Goal: Task Accomplishment & Management: Use online tool/utility

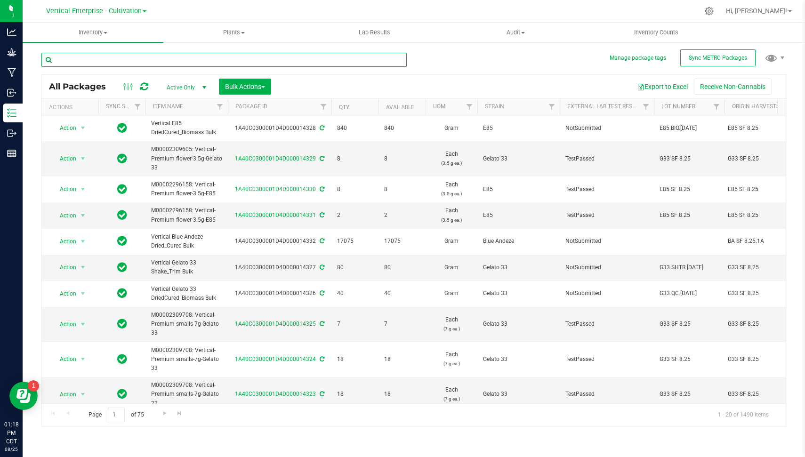
click at [242, 63] on input "text" at bounding box center [223, 60] width 365 height 14
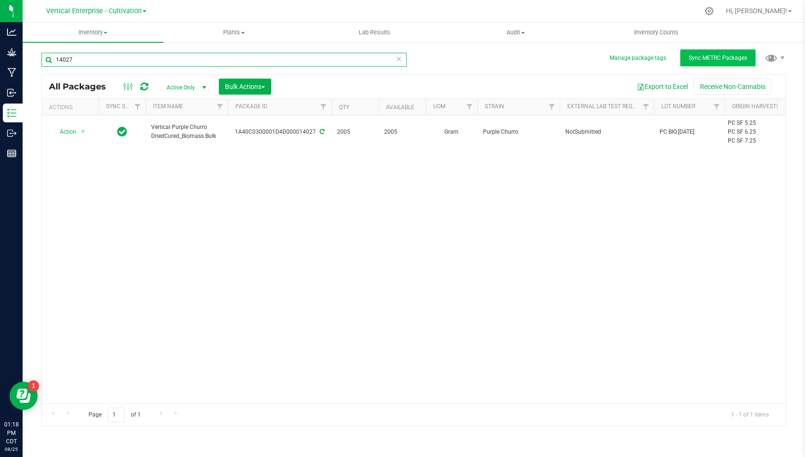
type input "14027"
click at [722, 56] on span "Sync METRC Packages" at bounding box center [717, 58] width 58 height 7
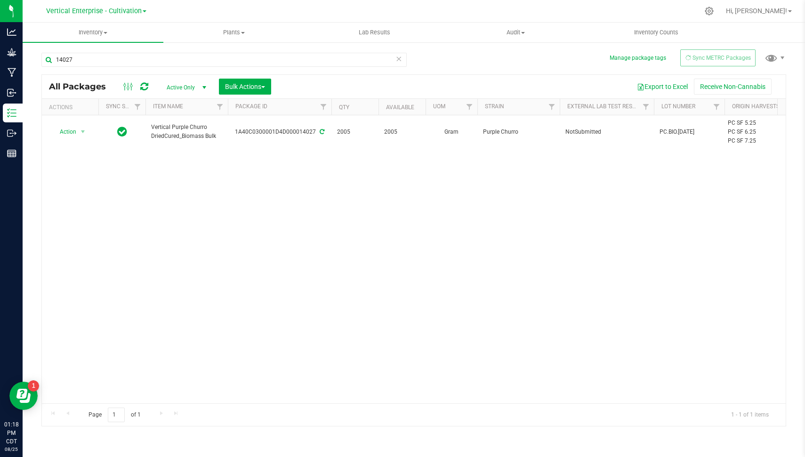
click at [553, 20] on div at bounding box center [433, 11] width 530 height 18
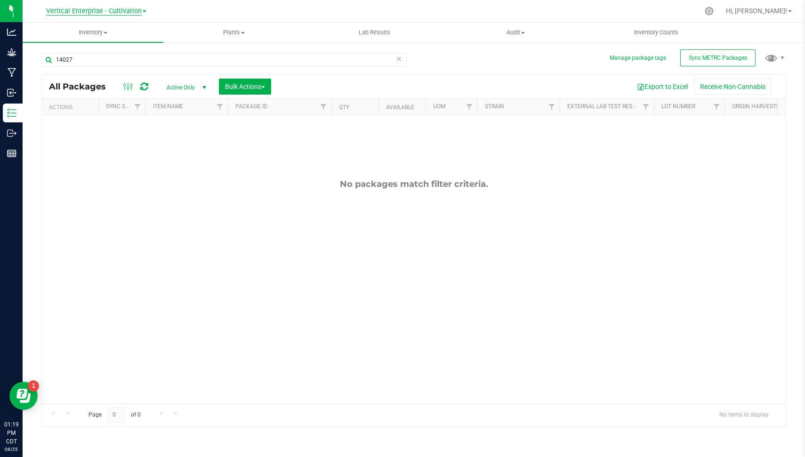
click at [106, 9] on span "Vertical Enterprise - Cultivation" at bounding box center [94, 11] width 96 height 8
click at [121, 40] on link "Vertical Enterprise - Manufacturing" at bounding box center [95, 46] width 137 height 13
click at [727, 59] on span "Sync METRC Packages" at bounding box center [717, 58] width 58 height 7
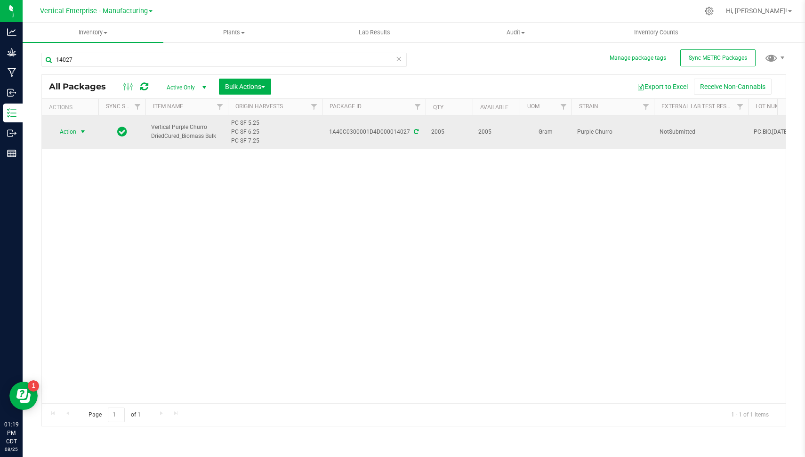
click at [66, 133] on span "Action" at bounding box center [63, 131] width 25 height 13
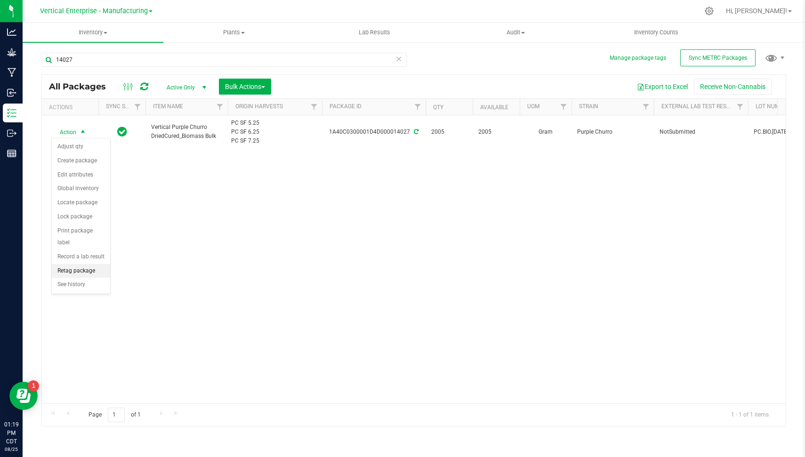
click at [81, 267] on li "Retag package" at bounding box center [81, 271] width 58 height 14
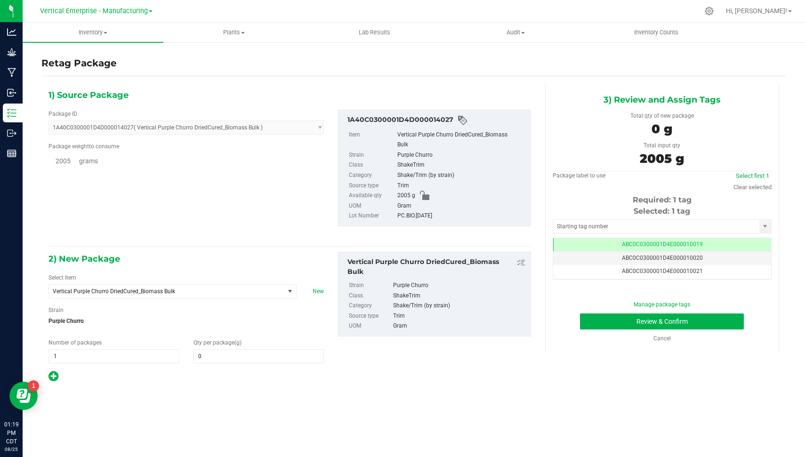
type input "0.0000"
click at [268, 358] on span "0.0000 0" at bounding box center [258, 356] width 131 height 14
type input "2005"
type input "2,005.0000"
click at [710, 314] on button "Review & Confirm" at bounding box center [662, 321] width 164 height 16
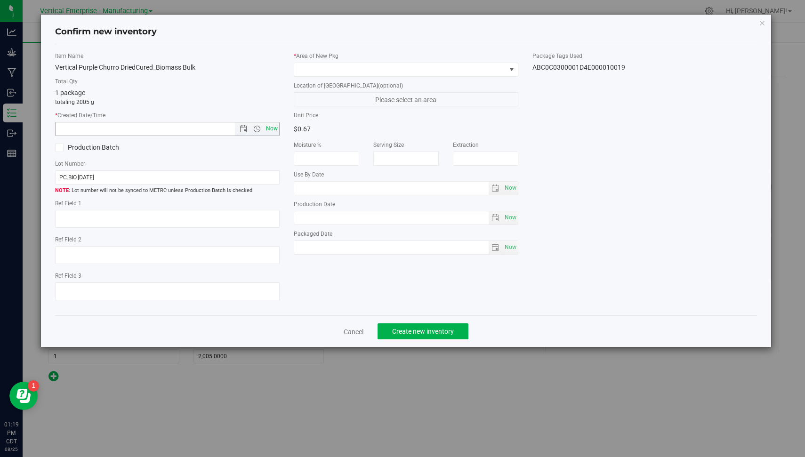
click at [275, 128] on span "Now" at bounding box center [272, 129] width 16 height 14
type input "[DATE] 1:19 PM"
click at [106, 139] on div "Item Name Vertical Purple Churro DriedCured_Biomass Bulk Total Qty 1 package to…" at bounding box center [167, 180] width 239 height 256
click at [103, 143] on label "Production Batch" at bounding box center [107, 148] width 105 height 10
click at [0, 0] on input "Production Batch" at bounding box center [0, 0] width 0 height 0
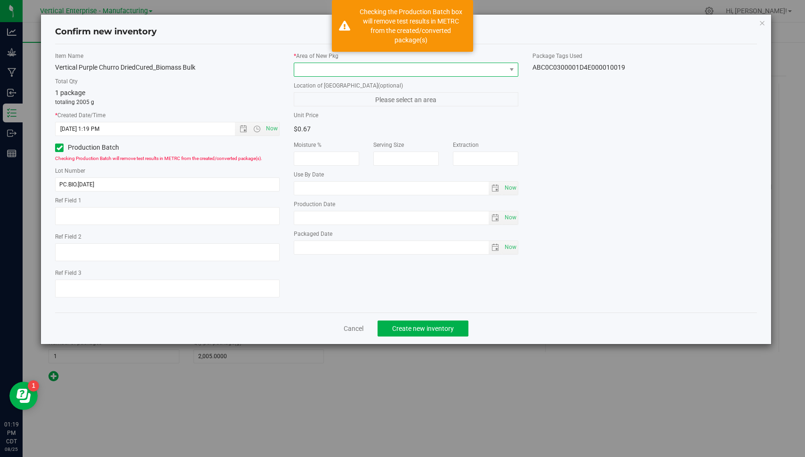
click at [426, 64] on span at bounding box center [400, 69] width 212 height 13
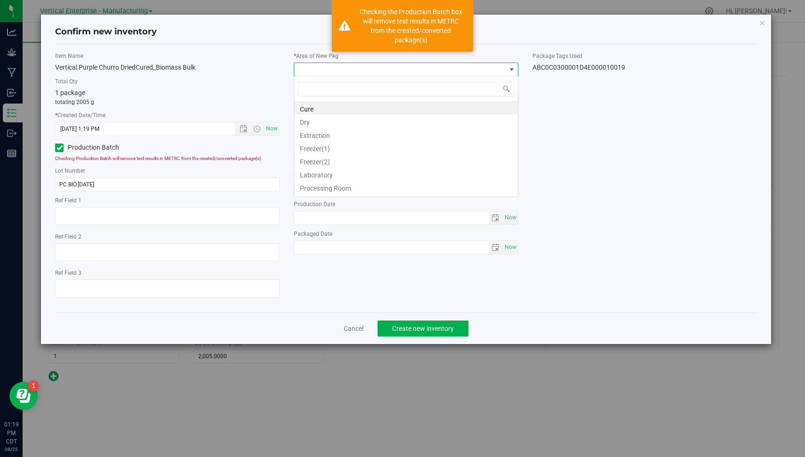
scroll to position [14, 224]
click at [408, 133] on li "Extraction" at bounding box center [405, 134] width 223 height 13
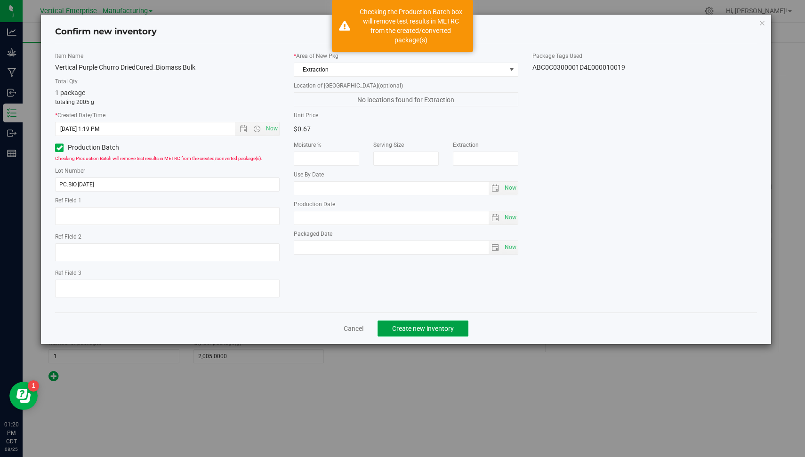
click at [416, 320] on button "Create new inventory" at bounding box center [422, 328] width 91 height 16
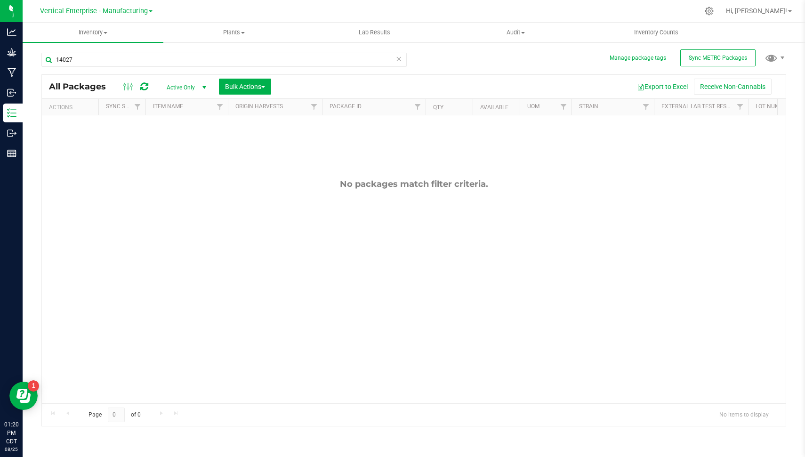
click at [396, 63] on icon at bounding box center [398, 58] width 7 height 11
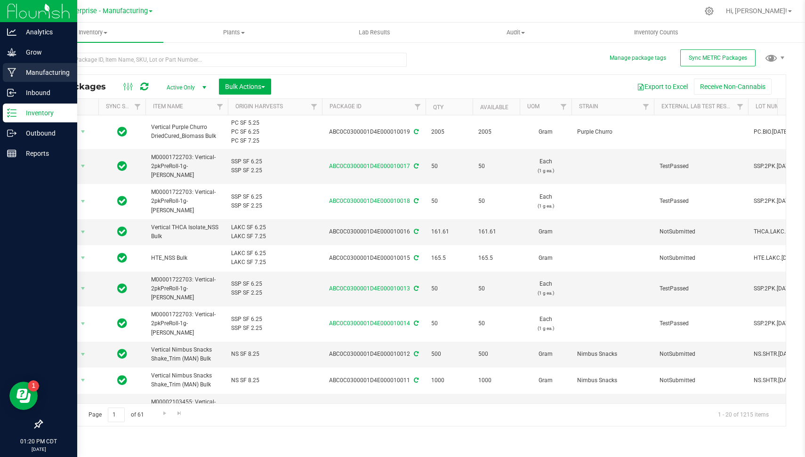
click at [40, 71] on p "Manufacturing" at bounding box center [44, 72] width 56 height 11
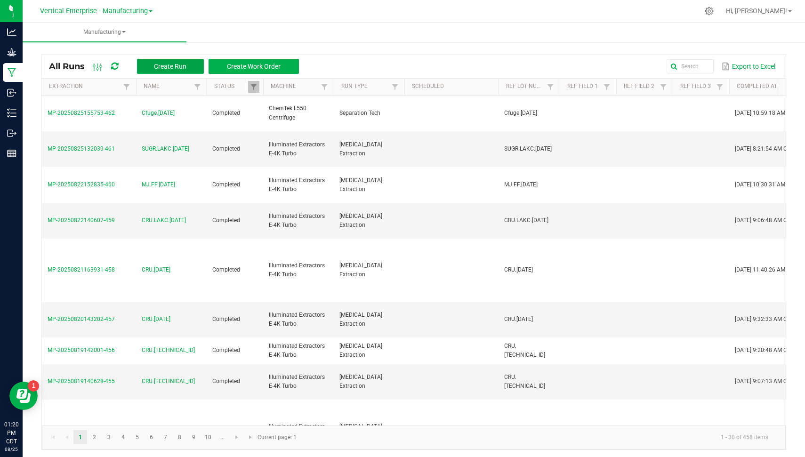
click at [177, 69] on span "Create Run" at bounding box center [170, 67] width 32 height 8
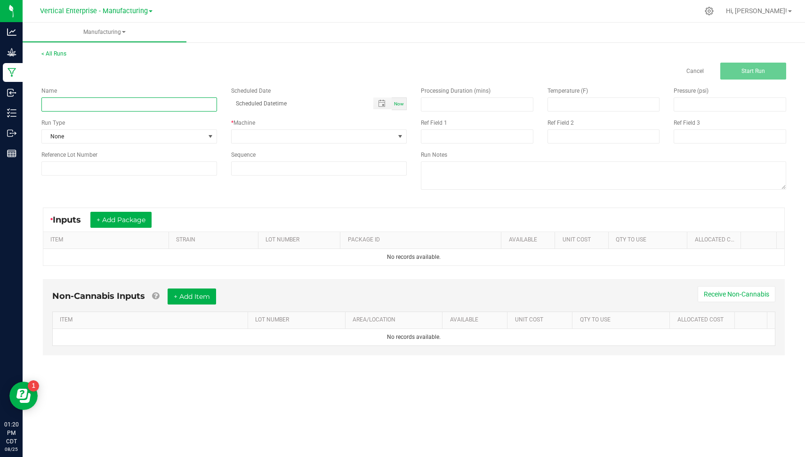
click at [123, 108] on input at bounding box center [129, 104] width 176 height 14
type input "P"
click at [123, 108] on input "BADR.PC.[DATE]" at bounding box center [129, 104] width 176 height 14
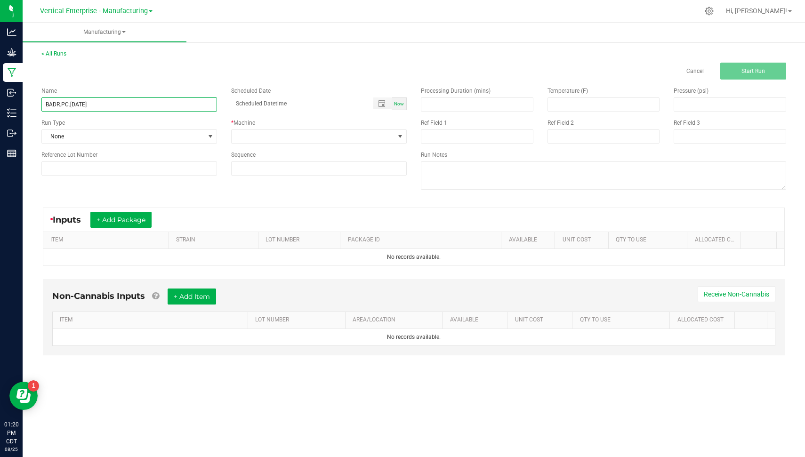
click at [123, 108] on input "BADR.PC.[DATE]" at bounding box center [129, 104] width 176 height 14
type input "BADR.PC.[DATE]"
click at [118, 171] on input at bounding box center [129, 168] width 176 height 14
paste input "BADR.PC.[DATE]"
type input "BADR.PC.[DATE]"
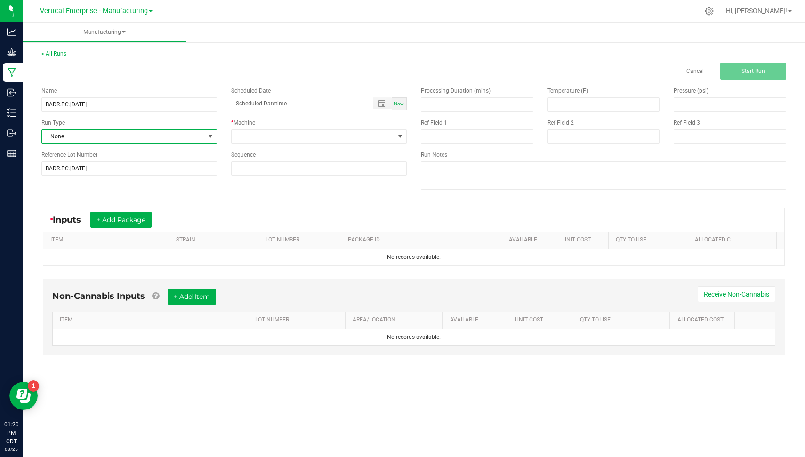
click at [97, 136] on span "None" at bounding box center [123, 136] width 163 height 13
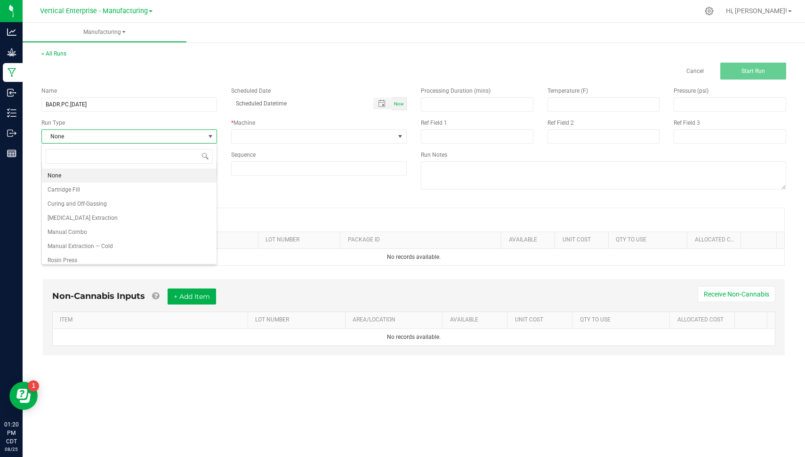
scroll to position [14, 176]
click at [187, 213] on li "[MEDICAL_DATA] Extraction" at bounding box center [129, 218] width 175 height 14
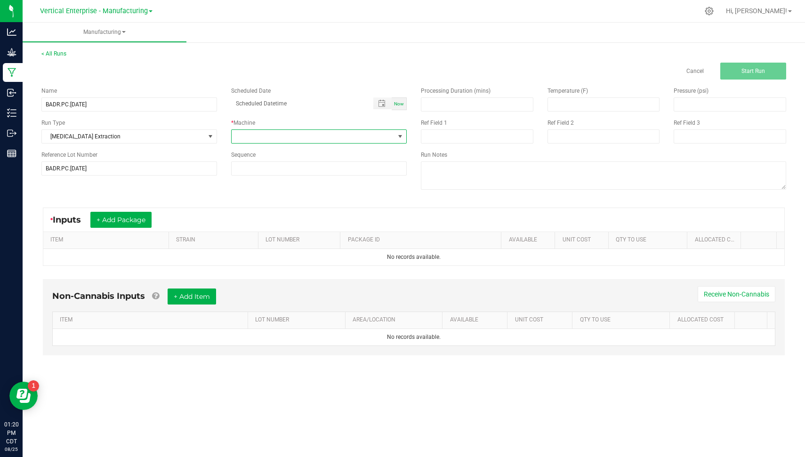
click at [306, 135] on span at bounding box center [312, 136] width 163 height 13
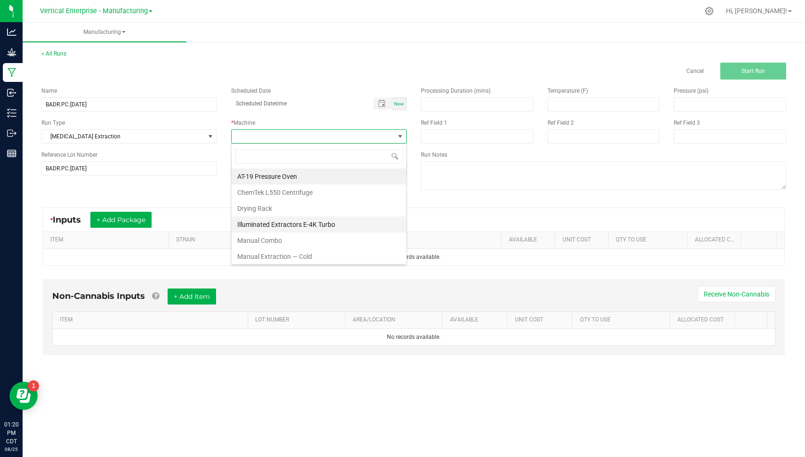
click at [329, 223] on li "Illuminated Extractors E-4K Turbo" at bounding box center [318, 224] width 175 height 16
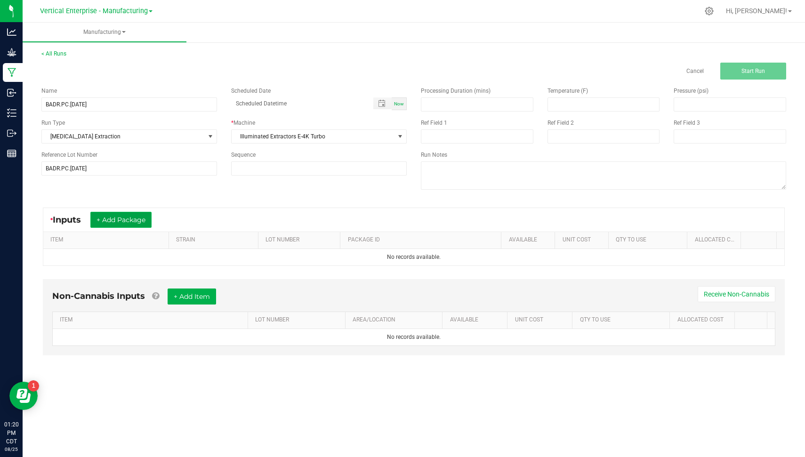
click at [134, 226] on button "+ Add Package" at bounding box center [120, 220] width 61 height 16
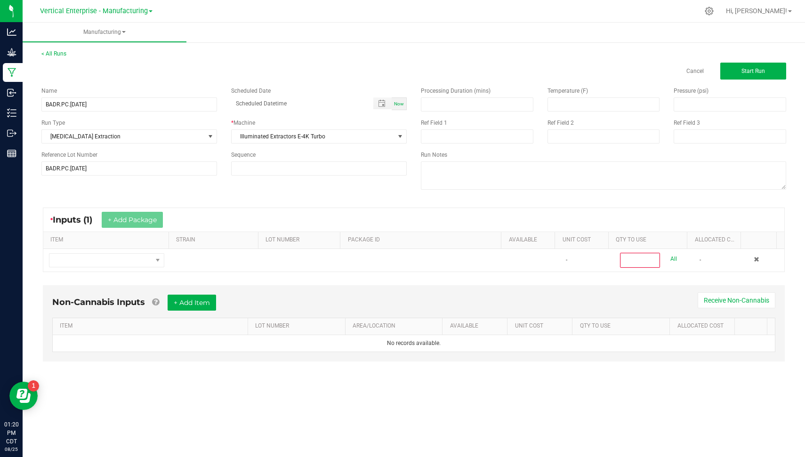
click at [153, 275] on div "* Inputs (1) + Add Package ITEM STRAIN LOT NUMBER PACKAGE ID AVAILABLE Unit Cos…" at bounding box center [413, 239] width 758 height 81
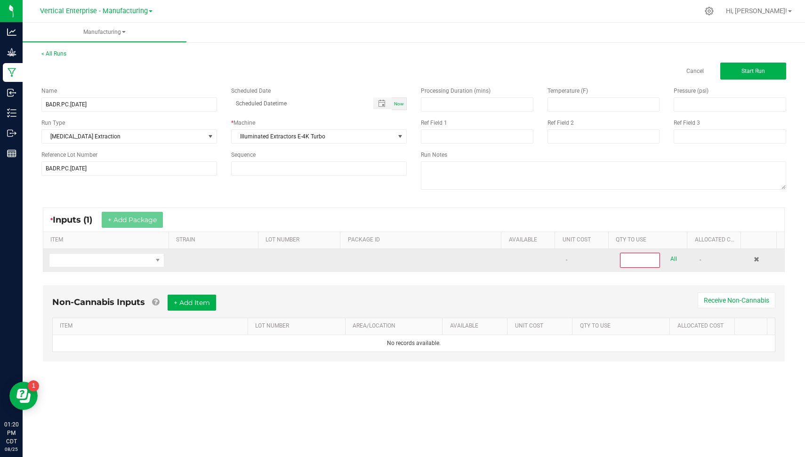
click at [152, 267] on td at bounding box center [106, 260] width 127 height 23
click at [155, 258] on span "NO DATA FOUND" at bounding box center [158, 260] width 8 height 8
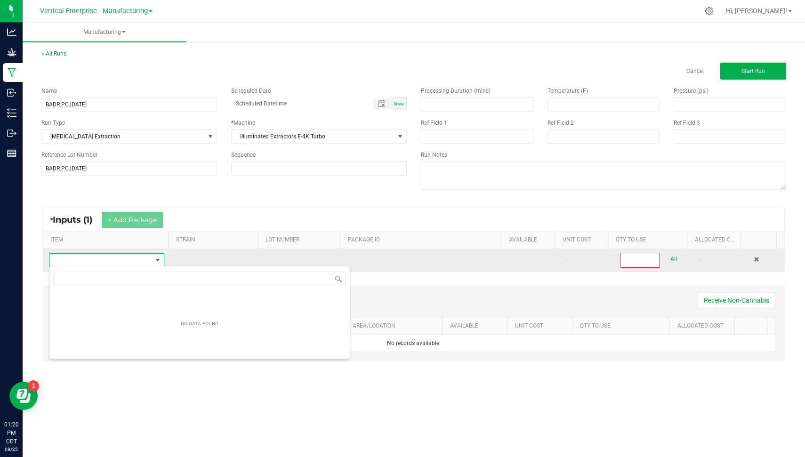
scroll to position [14, 113]
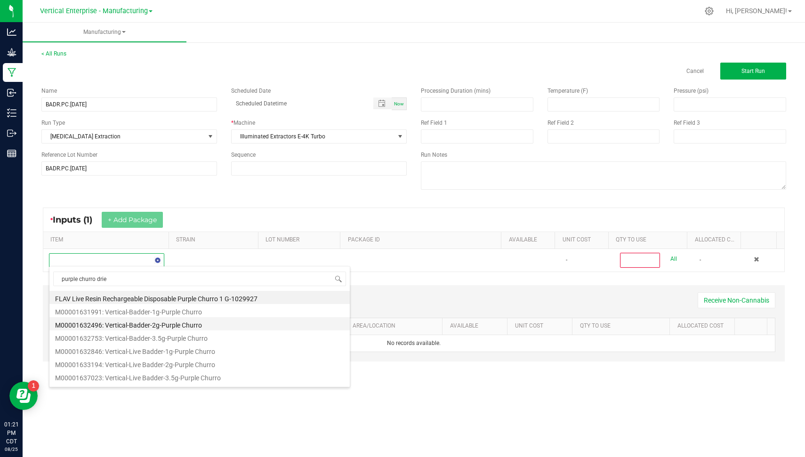
type input "purple churro dried"
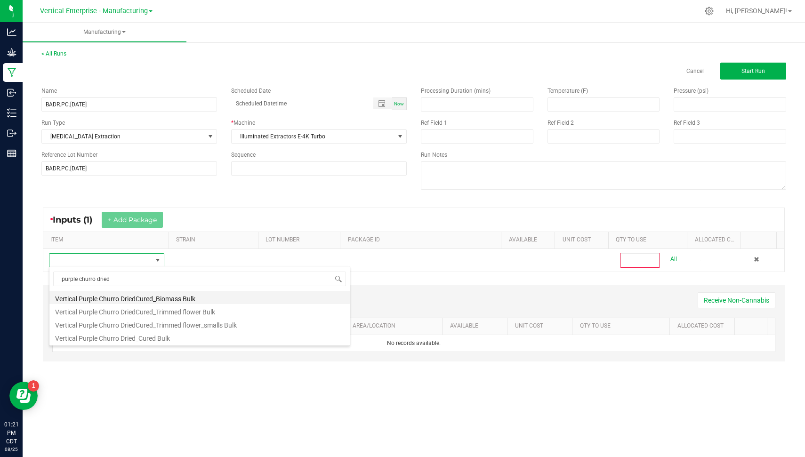
click at [199, 296] on li "Vertical Purple Churro DriedCured_Biomass Bulk" at bounding box center [199, 297] width 300 height 13
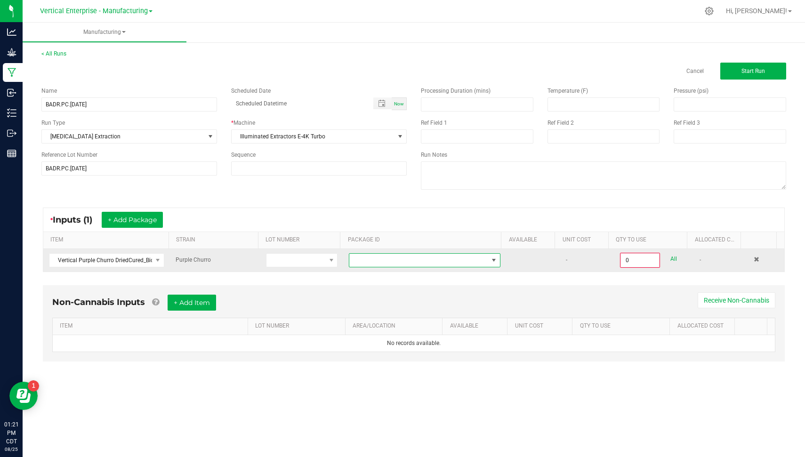
click at [463, 254] on span at bounding box center [418, 260] width 139 height 13
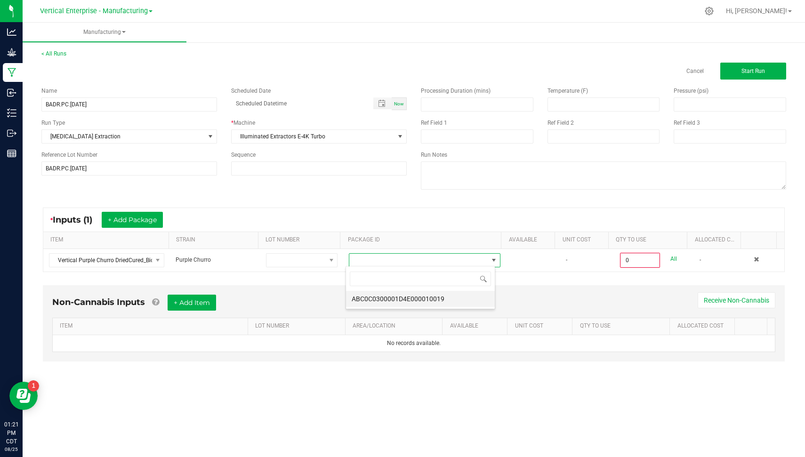
scroll to position [14, 149]
click at [449, 299] on li "ABC0C0300001D4E000010019" at bounding box center [420, 299] width 149 height 16
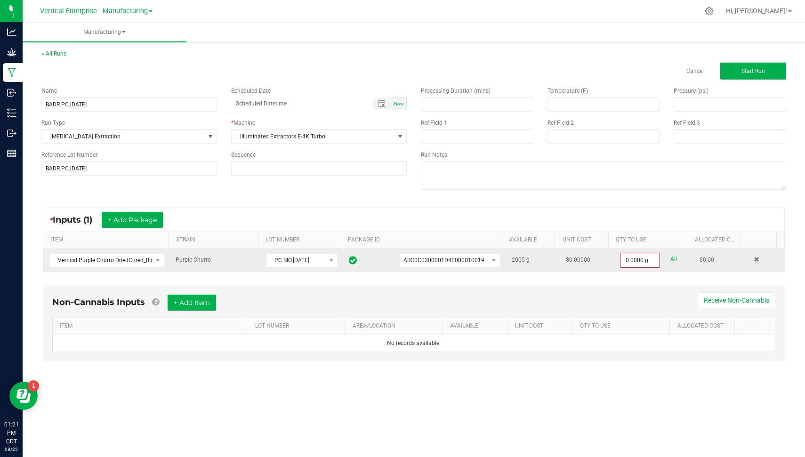
click at [670, 257] on div "0.0000 g All" at bounding box center [654, 260] width 68 height 15
click at [669, 257] on div "0.0000 g All" at bounding box center [654, 260] width 68 height 15
click at [660, 258] on div "All" at bounding box center [668, 259] width 17 height 13
click at [670, 258] on link "All" at bounding box center [673, 259] width 7 height 13
type input "2005.0000 g"
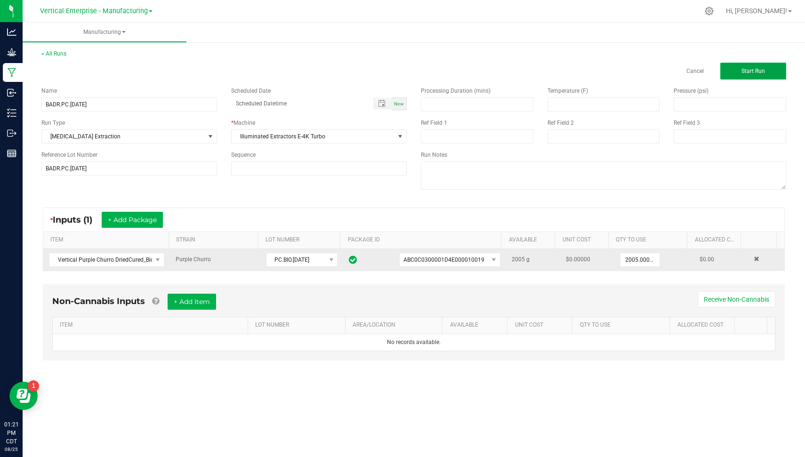
click at [754, 76] on button "Start Run" at bounding box center [753, 71] width 66 height 17
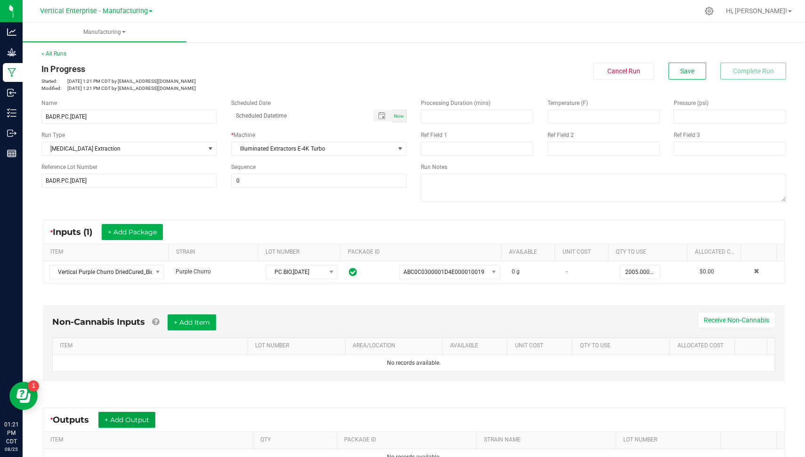
click at [141, 423] on button "+ Add Output" at bounding box center [126, 420] width 57 height 16
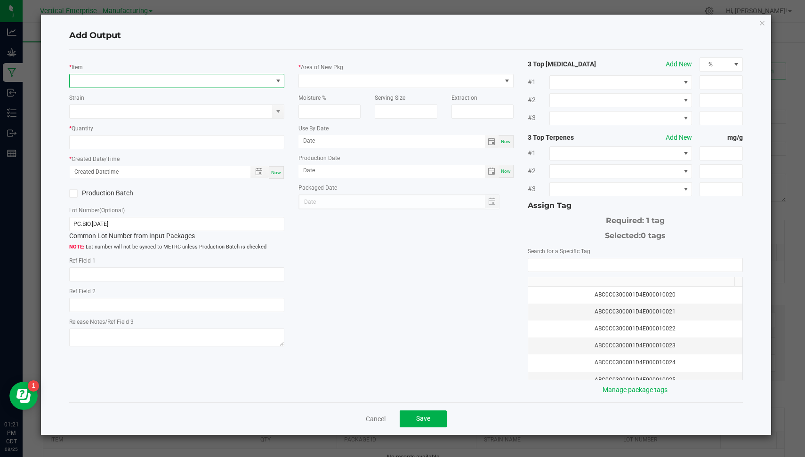
click at [238, 74] on span "NO DATA FOUND" at bounding box center [171, 80] width 202 height 13
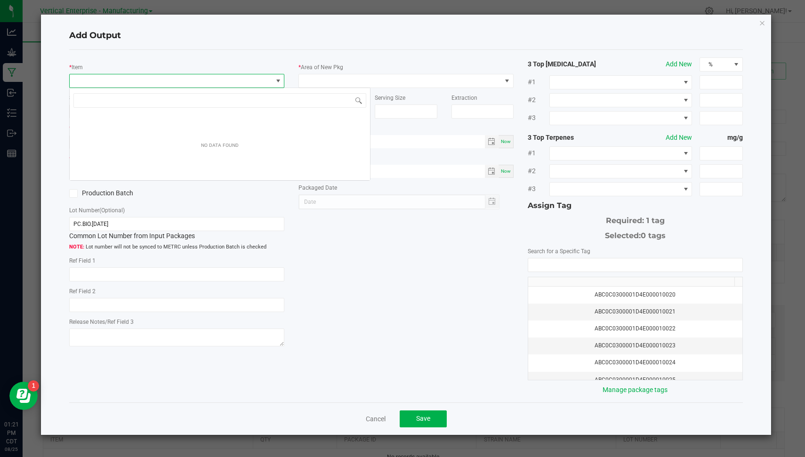
scroll to position [14, 215]
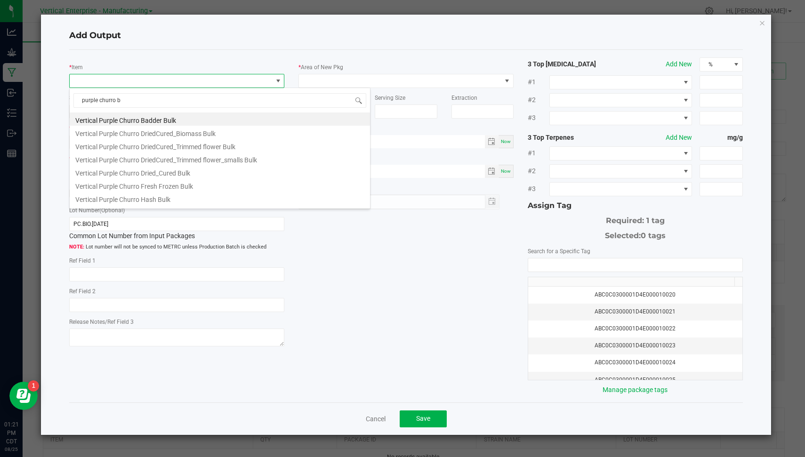
type input "purple churro ba"
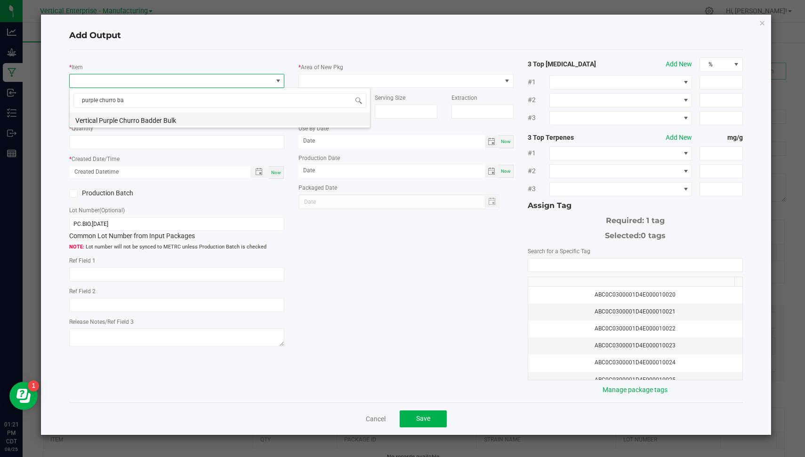
click at [174, 113] on li "Vertical Purple Churro Badder Bulk" at bounding box center [220, 118] width 300 height 13
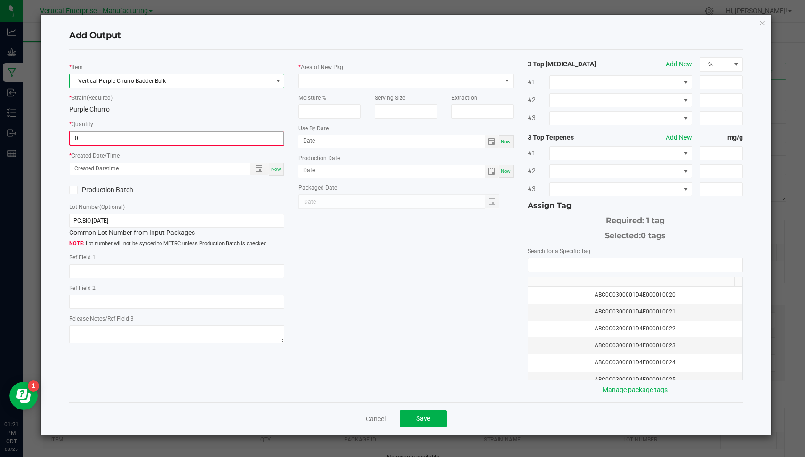
click at [131, 138] on input "0" at bounding box center [176, 138] width 213 height 13
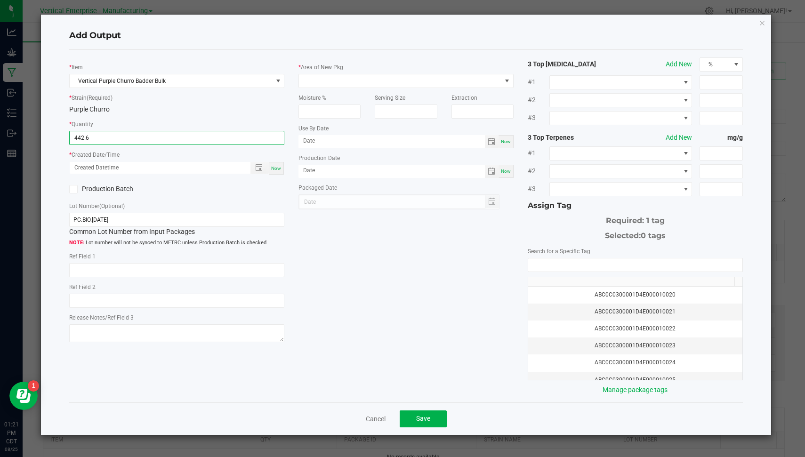
type input "442.6000 g"
click at [281, 168] on div "Now" at bounding box center [276, 168] width 15 height 13
type input "[DATE] 1:21 PM"
type input "[DATE]"
click at [131, 189] on label "Production Batch" at bounding box center [119, 189] width 100 height 10
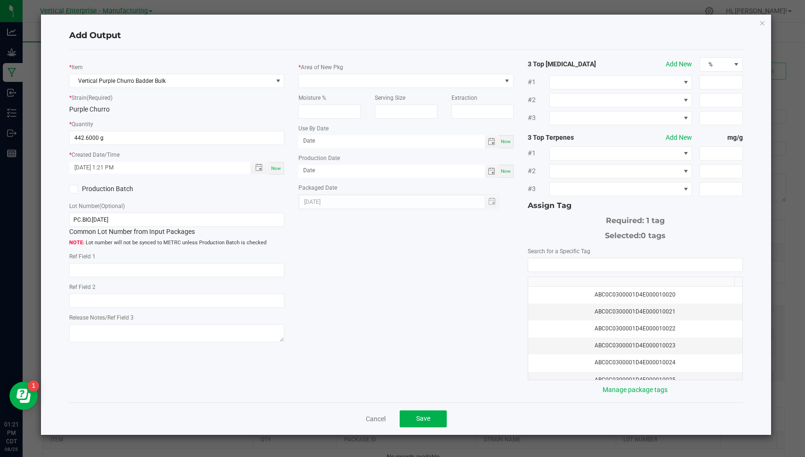
click at [0, 0] on input "Production Batch" at bounding box center [0, 0] width 0 height 0
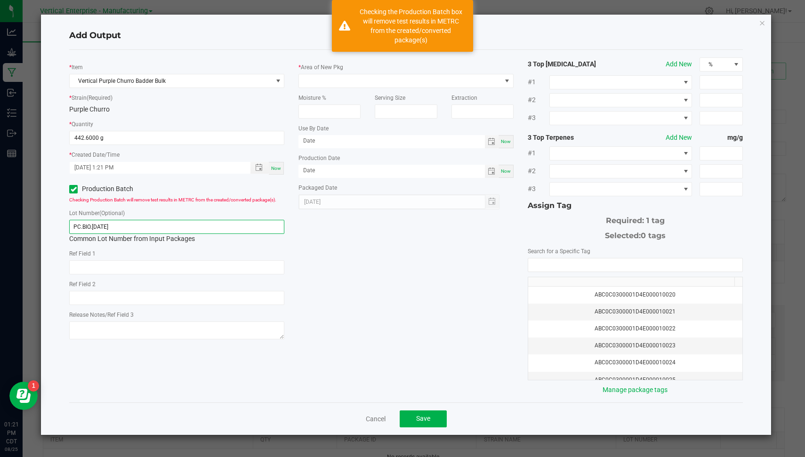
click at [122, 226] on input "PC.BIO.[DATE]" at bounding box center [176, 227] width 215 height 14
type input "B"
paste input "BADR.PC.[DATE]"
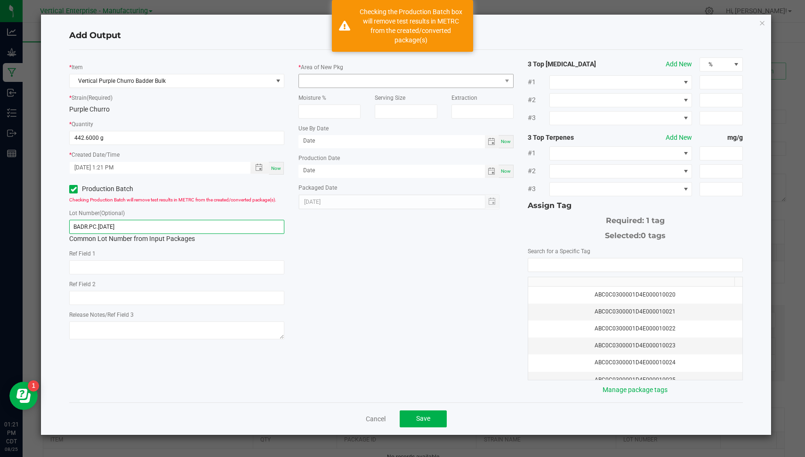
type input "BADR.PC.[DATE]"
click at [332, 76] on span at bounding box center [400, 80] width 202 height 13
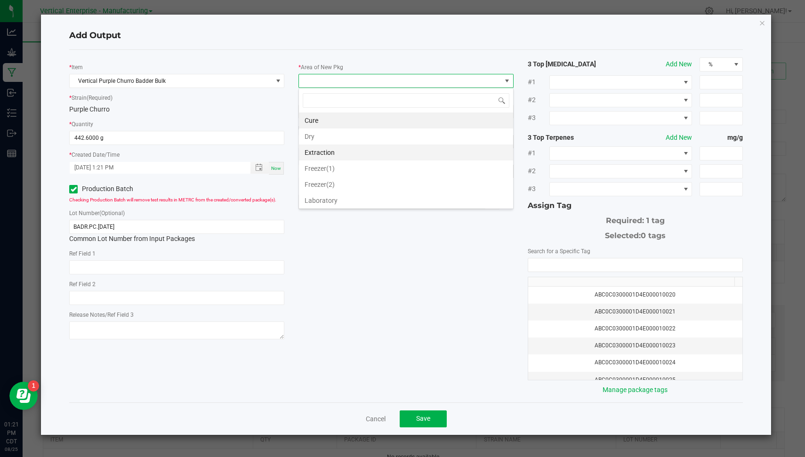
click at [343, 158] on li "Extraction" at bounding box center [406, 152] width 214 height 16
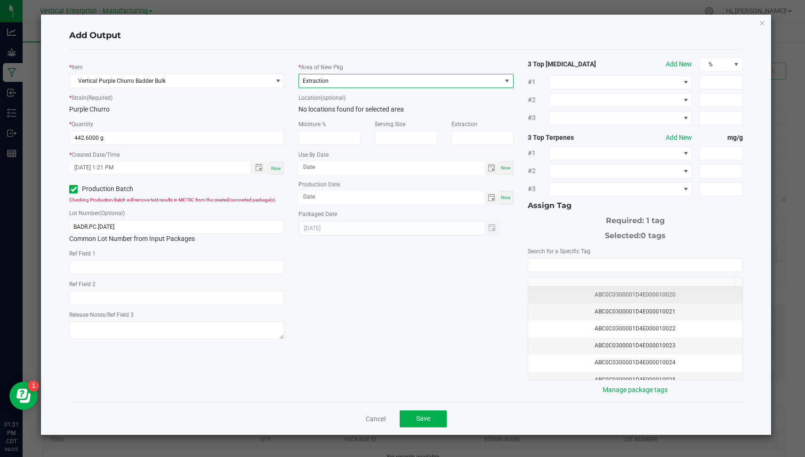
click at [672, 290] on div "ABC0C0300001D4E000010020" at bounding box center [635, 294] width 203 height 9
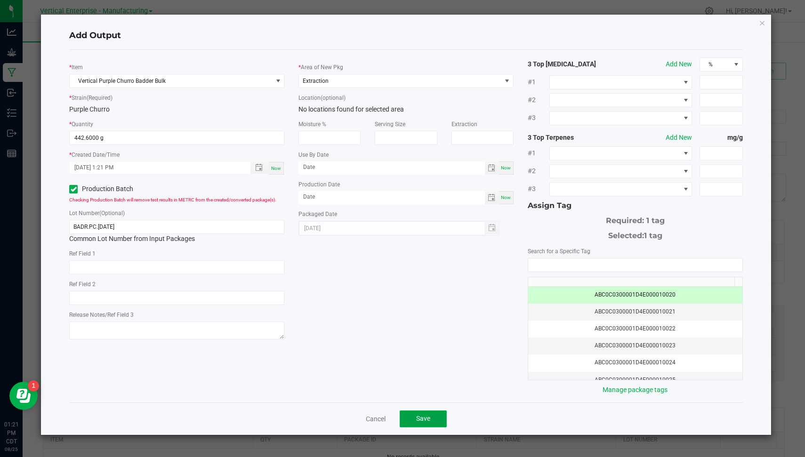
click at [425, 416] on span "Save" at bounding box center [423, 419] width 14 height 8
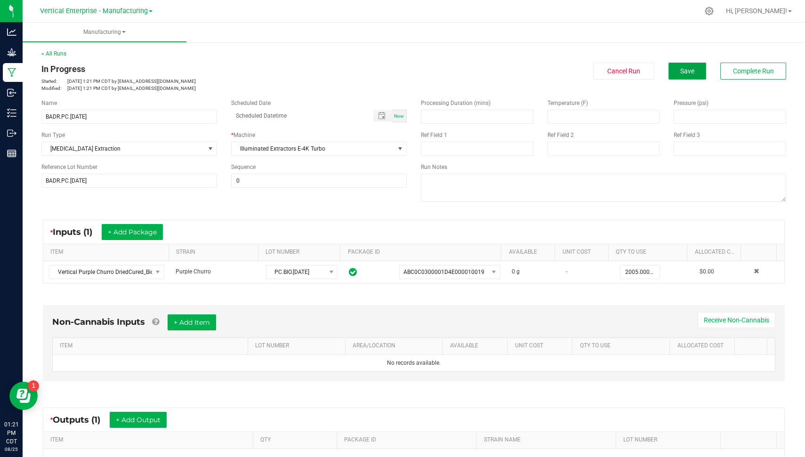
click at [668, 72] on button "Save" at bounding box center [687, 71] width 38 height 17
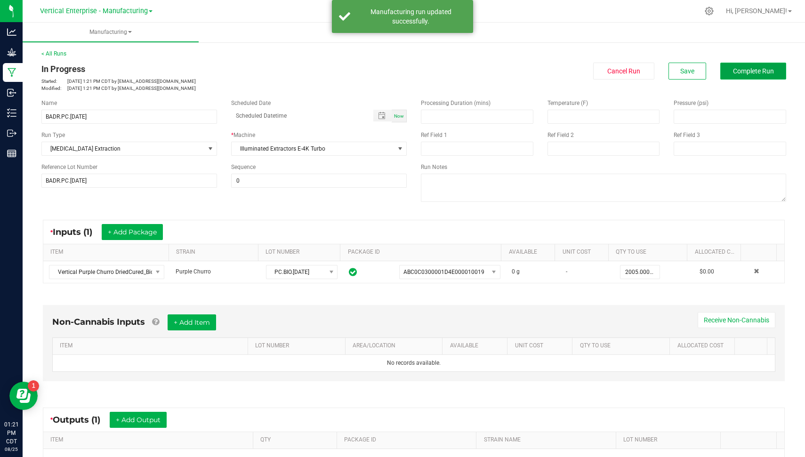
click at [736, 70] on span "Complete Run" at bounding box center [753, 71] width 41 height 8
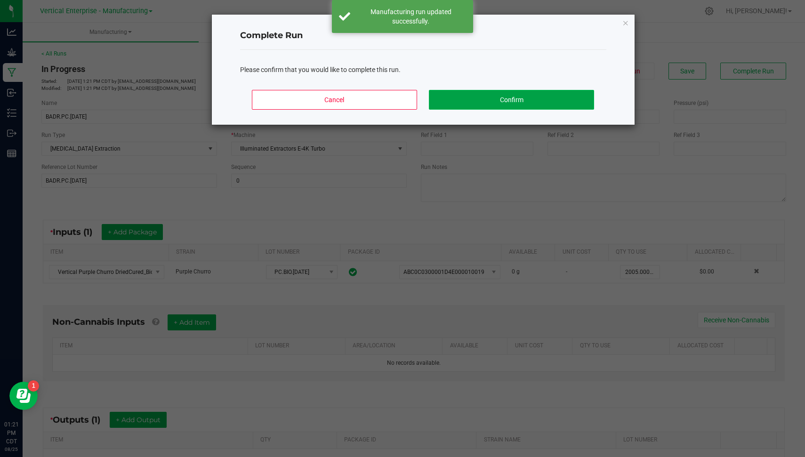
click at [490, 98] on button "Confirm" at bounding box center [511, 100] width 165 height 20
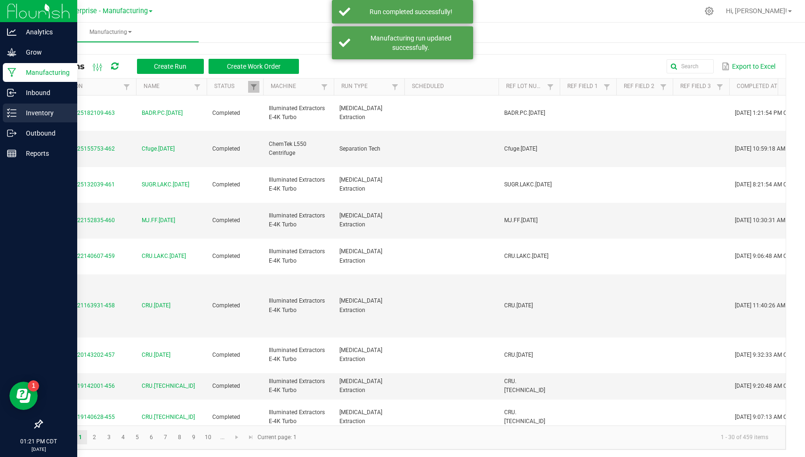
click at [18, 111] on p "Inventory" at bounding box center [44, 112] width 56 height 11
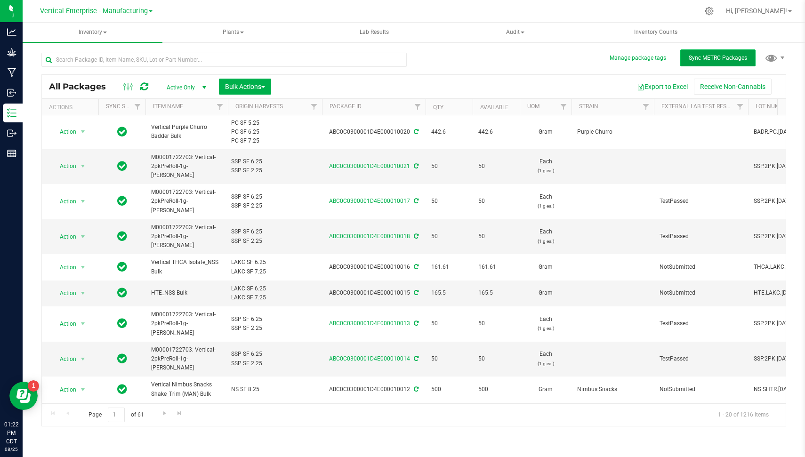
click at [707, 63] on button "Sync METRC Packages" at bounding box center [717, 57] width 75 height 17
click at [583, 70] on div "All Packages Active Only Active Only Lab Samples Locked All External Internal B…" at bounding box center [413, 235] width 744 height 383
